Goal: Transaction & Acquisition: Purchase product/service

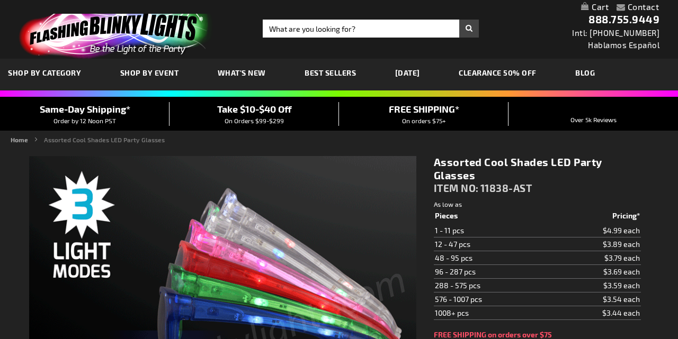
type input "5630"
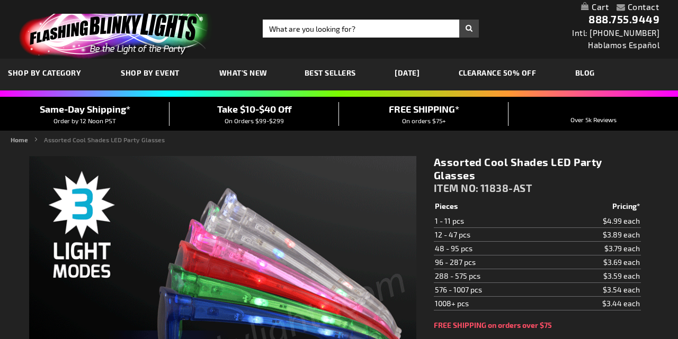
scroll to position [92, 0]
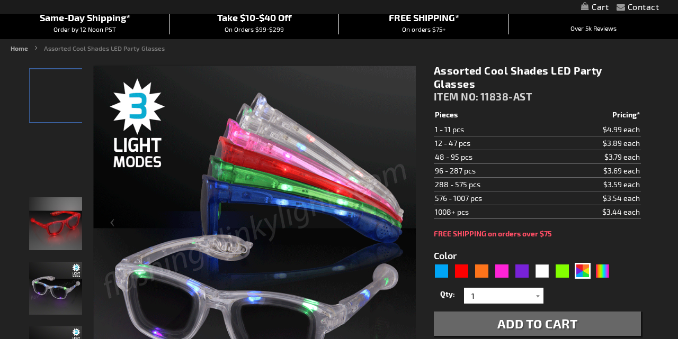
click at [486, 159] on td "48 - 95 pcs" at bounding box center [491, 157] width 115 height 14
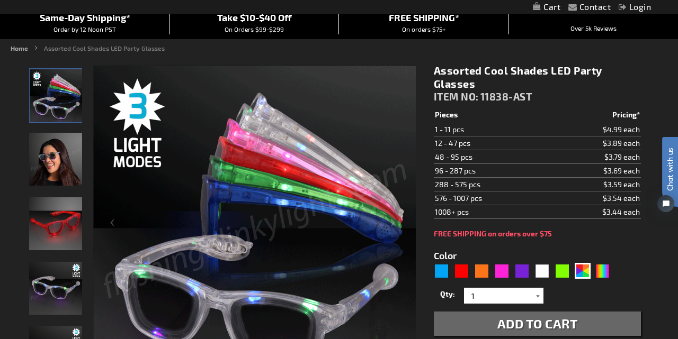
scroll to position [145, 0]
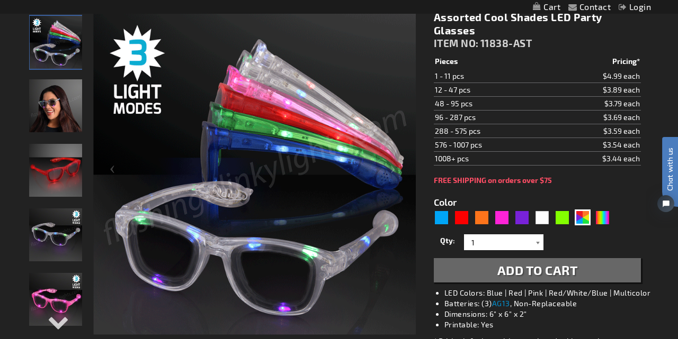
click at [536, 244] on div at bounding box center [538, 243] width 11 height 16
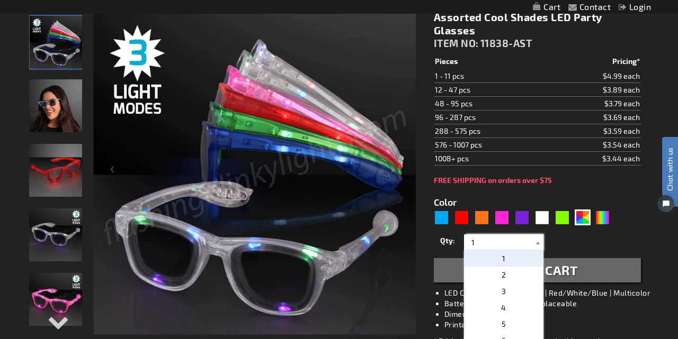
scroll to position [0, 0]
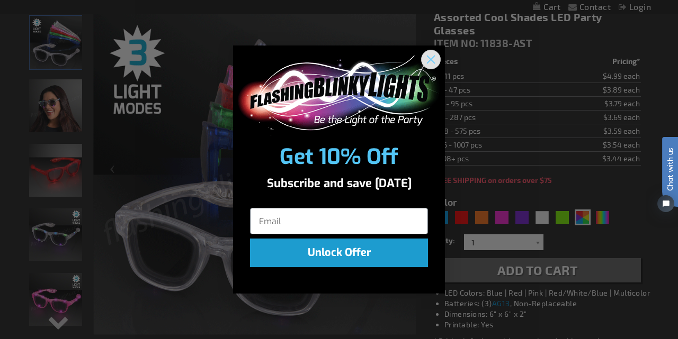
click at [429, 60] on circle "Close dialog" at bounding box center [430, 59] width 17 height 17
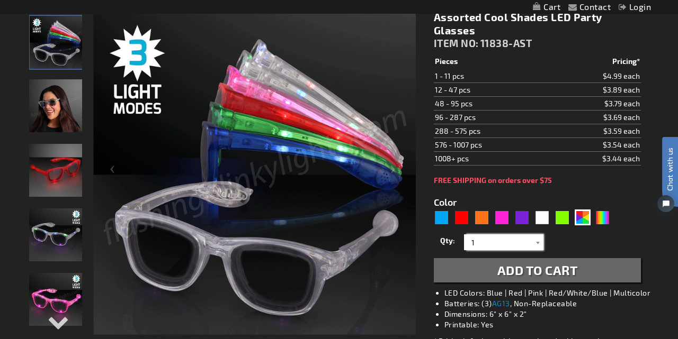
click at [493, 243] on input "1" at bounding box center [504, 243] width 77 height 16
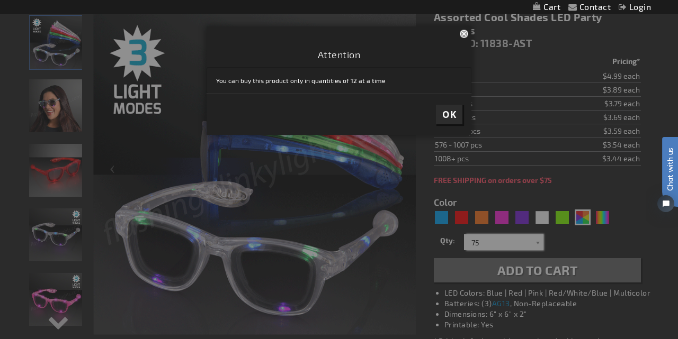
type input "75"
click at [464, 34] on button "Close" at bounding box center [466, 33] width 12 height 14
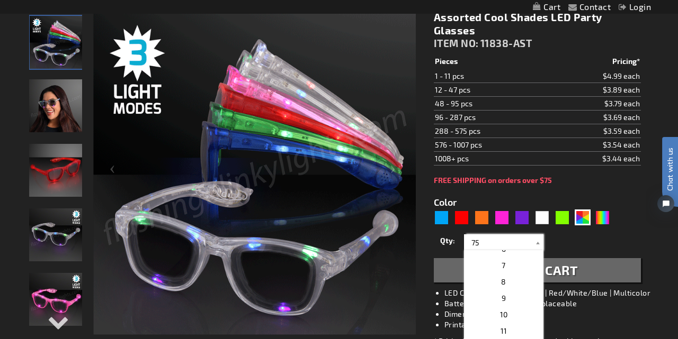
scroll to position [194, 0]
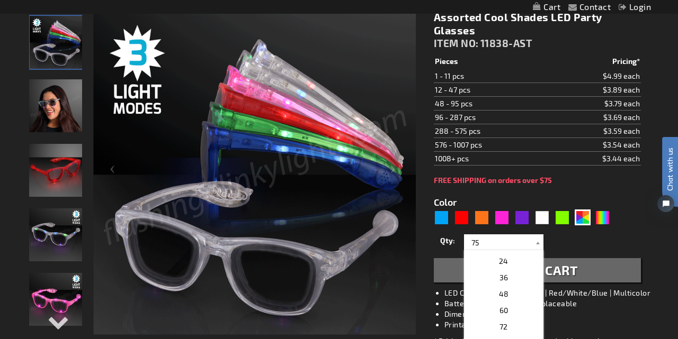
click at [615, 234] on div "Qty 1 2 3 4 5 6 7 8 9 10 11 12 24 36 48 60 72 84 96 108 120 132 144 156 168" at bounding box center [537, 242] width 207 height 21
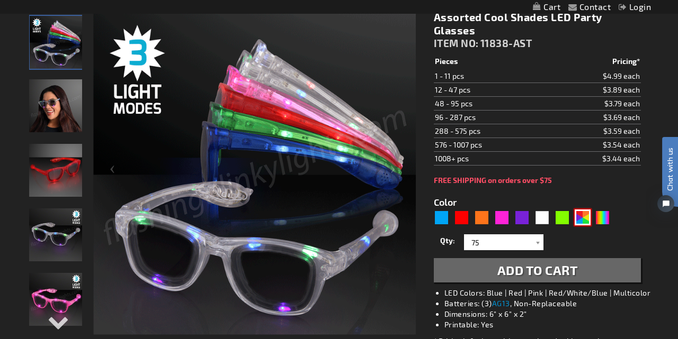
click at [580, 218] on div "AST" at bounding box center [582, 218] width 16 height 16
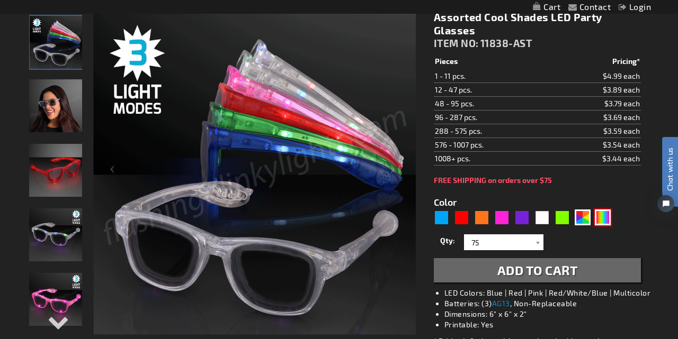
click at [598, 221] on div "Multicolor" at bounding box center [603, 218] width 16 height 16
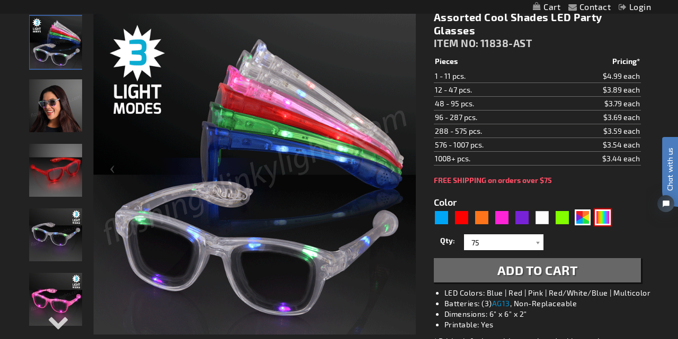
type input "5659"
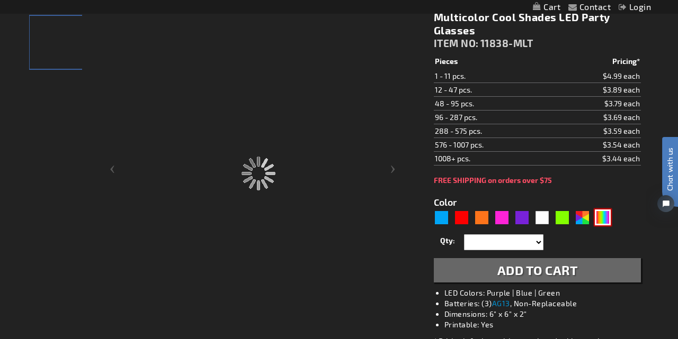
type input "11838-MLT"
type input "Customize - Multicolor Cool Shades LED Party Glasses - ITEM NO: 11838-MLT"
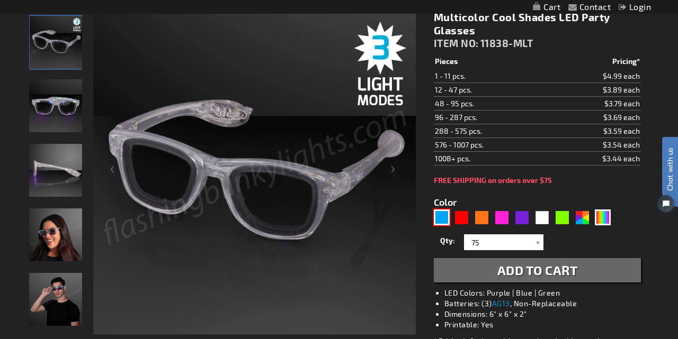
click at [442, 220] on div "Blue" at bounding box center [442, 218] width 16 height 16
type input "5629"
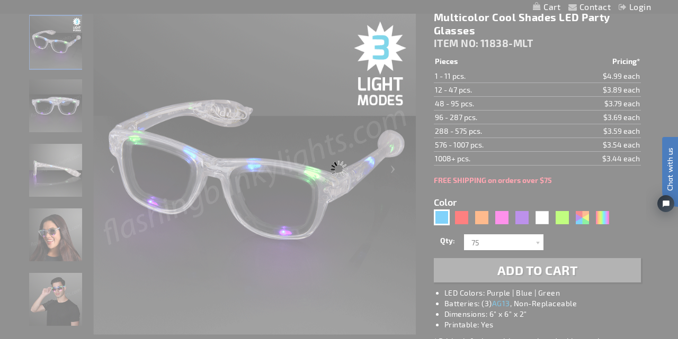
click at [555, 187] on div "Please wait..." at bounding box center [339, 169] width 678 height 339
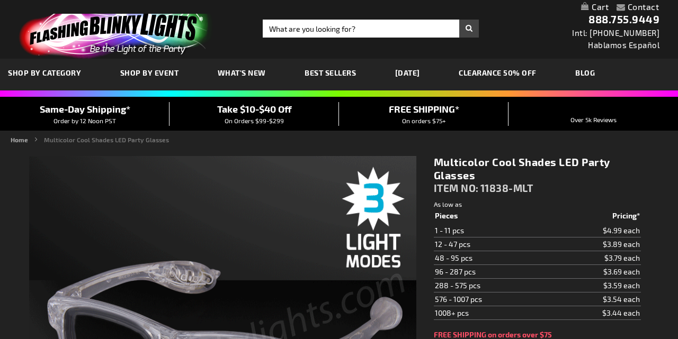
type input "5659"
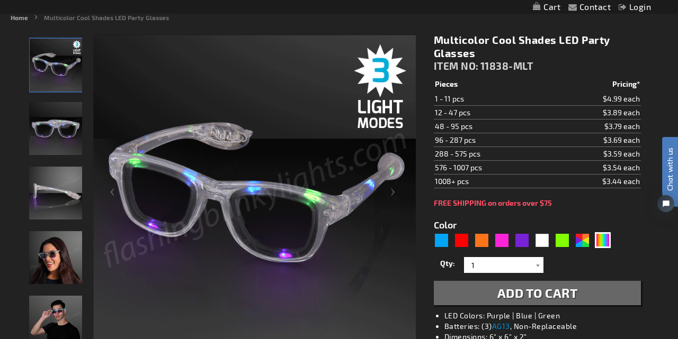
scroll to position [127, 0]
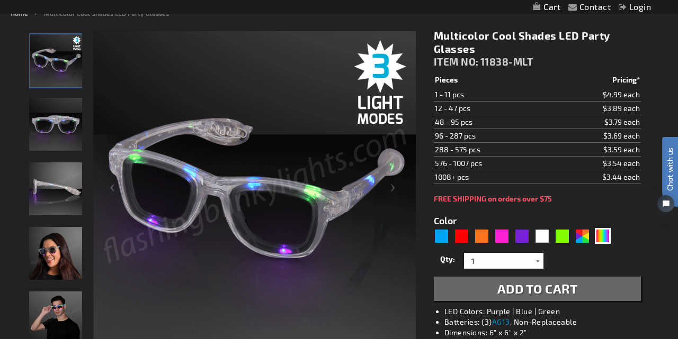
click at [538, 257] on div at bounding box center [538, 261] width 11 height 16
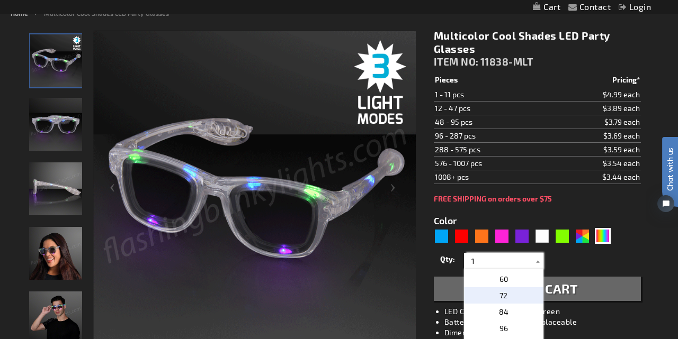
scroll to position [245, 0]
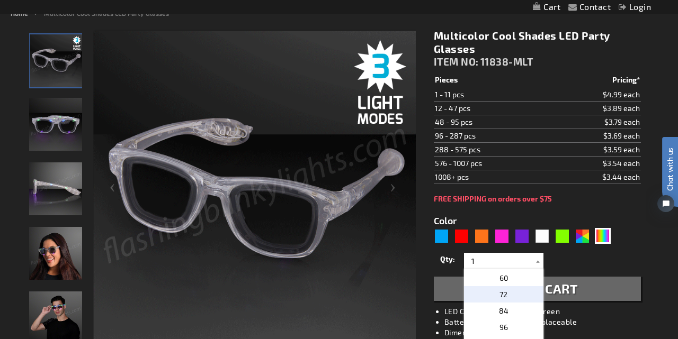
click at [517, 295] on p "72" at bounding box center [503, 294] width 79 height 16
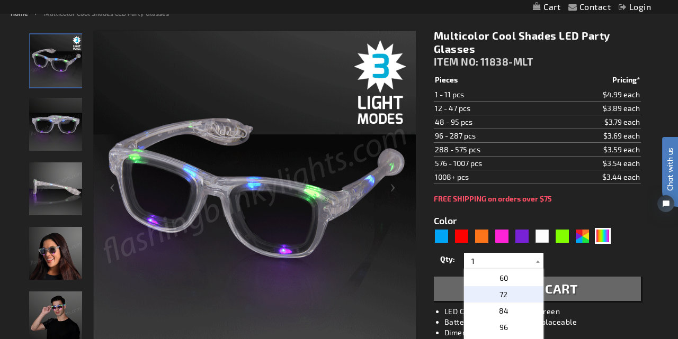
type input "72"
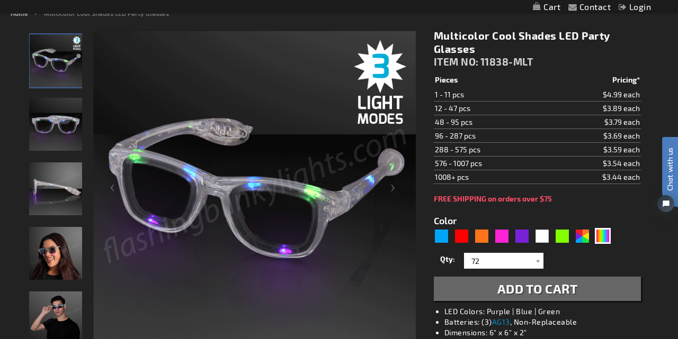
click at [517, 295] on span "Add to Cart" at bounding box center [537, 288] width 80 height 15
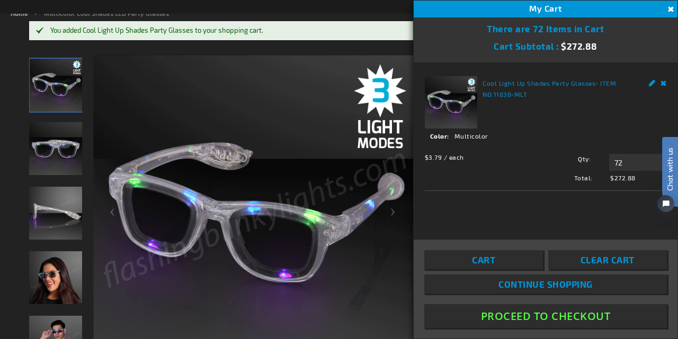
click at [501, 289] on span "Continue Shopping" at bounding box center [545, 284] width 94 height 11
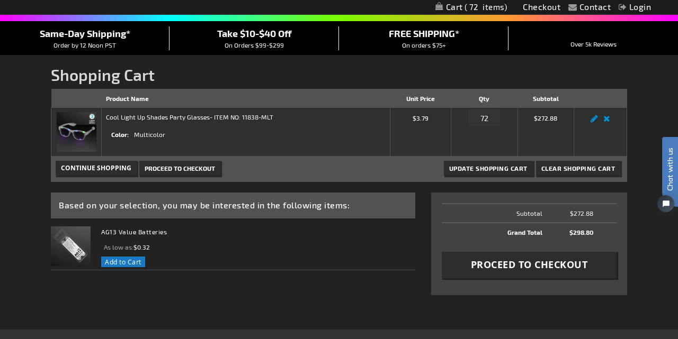
click at [226, 119] on strong "Cool Light Up Shades Party Glasses - ITEM NO: 11838-MLT" at bounding box center [189, 117] width 167 height 10
click at [143, 118] on link "Cool Light Up Shades Party Glasses" at bounding box center [158, 116] width 104 height 7
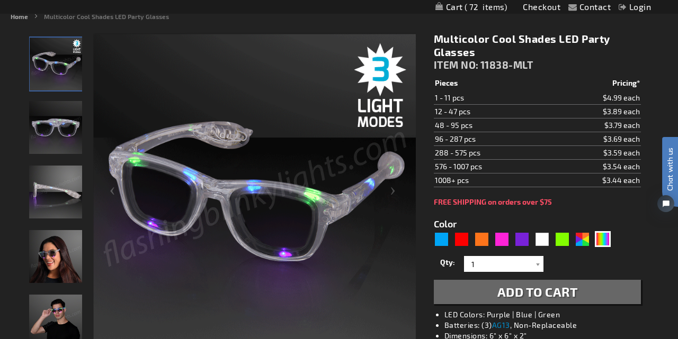
scroll to position [124, 0]
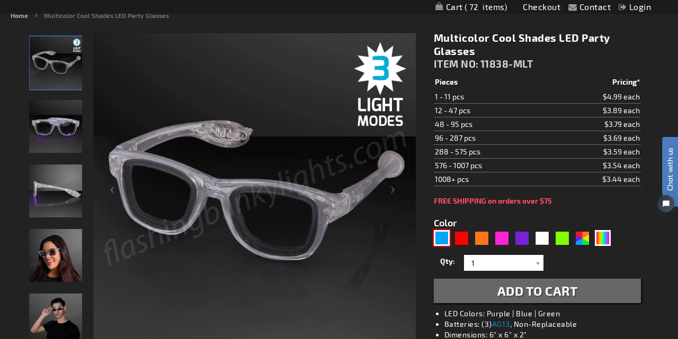
click at [438, 241] on div "Blue" at bounding box center [442, 238] width 16 height 16
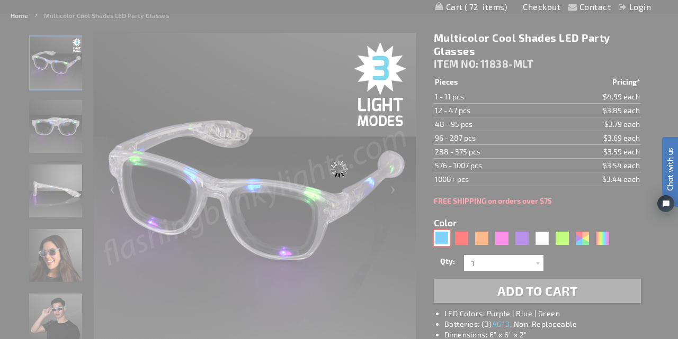
type input "5629"
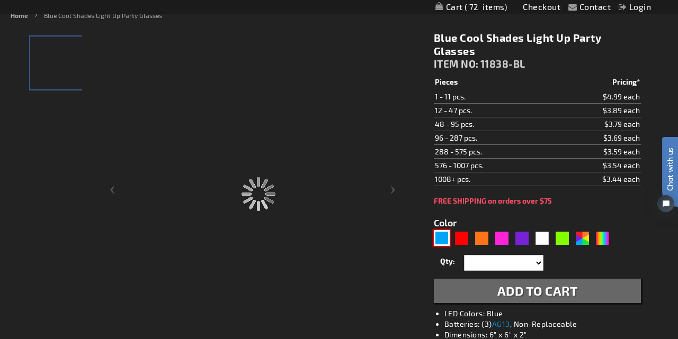
type input "11838-BL"
type input "Customize - Blue Cool Shades Light Up Party Glasses - ITEM NO: 11838-BL"
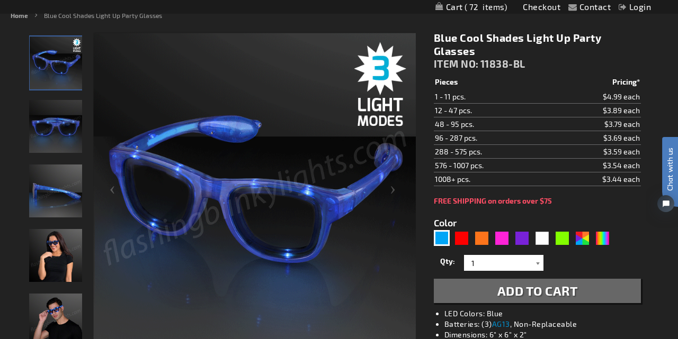
click at [533, 264] on div at bounding box center [538, 263] width 11 height 16
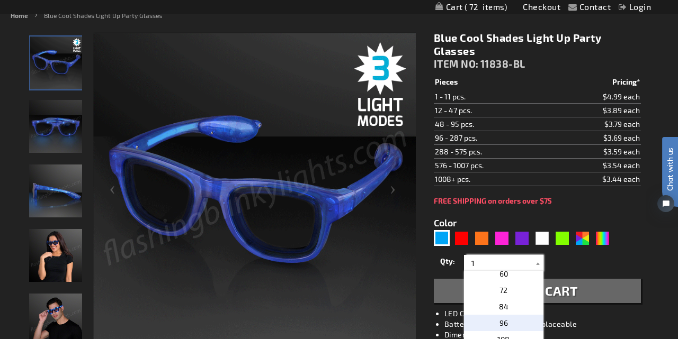
scroll to position [253, 0]
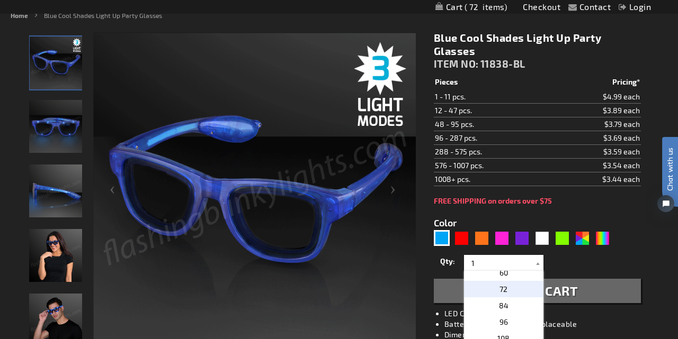
click at [502, 293] on span "72" at bounding box center [503, 289] width 8 height 9
type input "72"
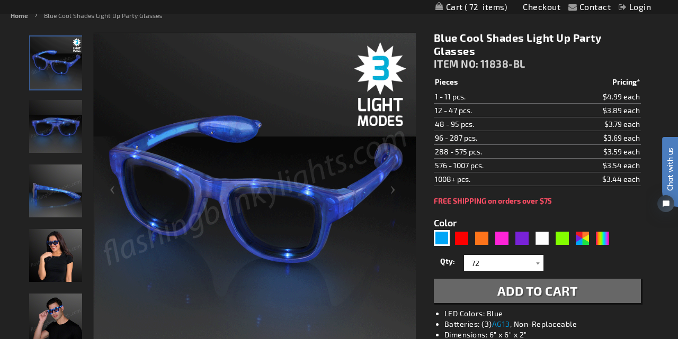
click at [502, 293] on span "Add to Cart" at bounding box center [537, 290] width 80 height 15
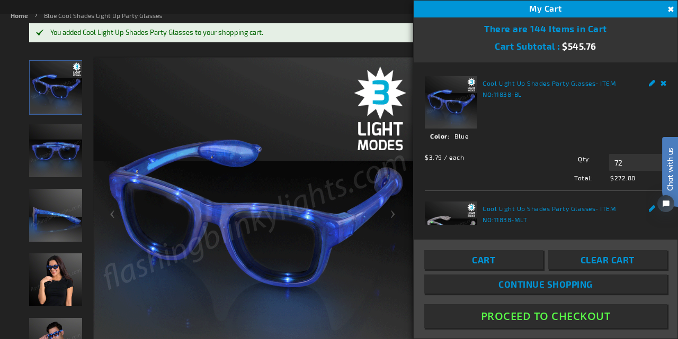
click at [671, 10] on button "Close" at bounding box center [669, 10] width 12 height 12
